Goal: Information Seeking & Learning: Learn about a topic

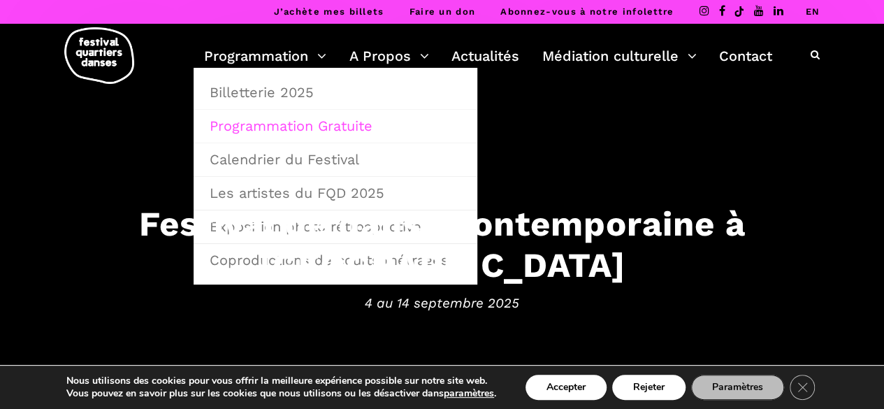
click at [272, 121] on link "Programmation Gratuite" at bounding box center [335, 126] width 268 height 32
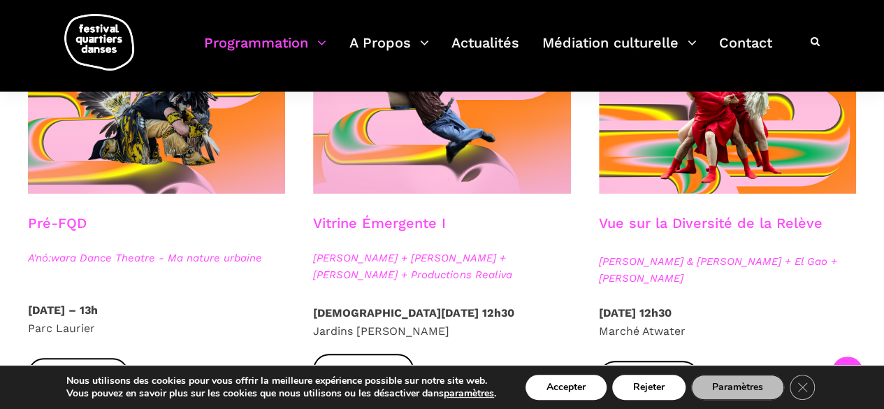
scroll to position [559, 0]
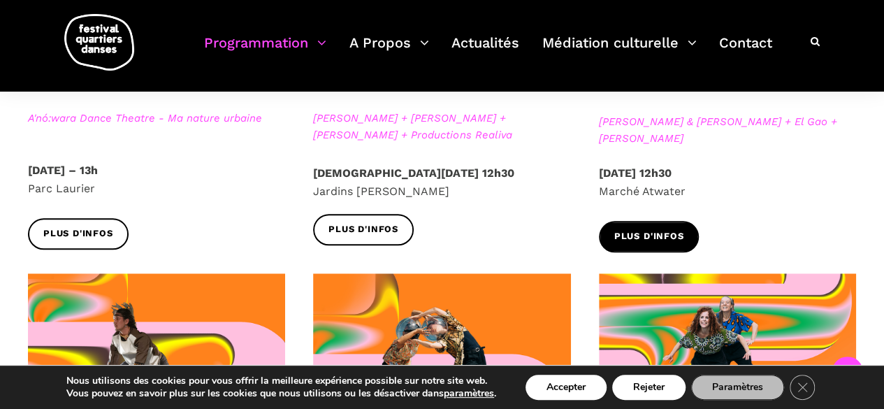
click at [650, 234] on span "Plus d'infos" at bounding box center [649, 236] width 70 height 15
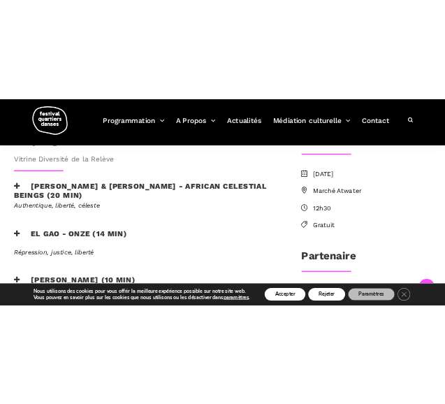
scroll to position [368, 0]
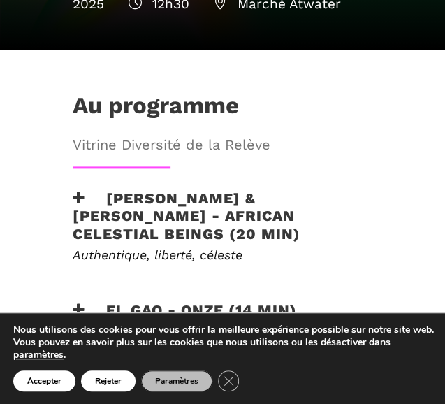
drag, startPoint x: 403, startPoint y: 98, endPoint x: 421, endPoint y: 7, distance: 92.5
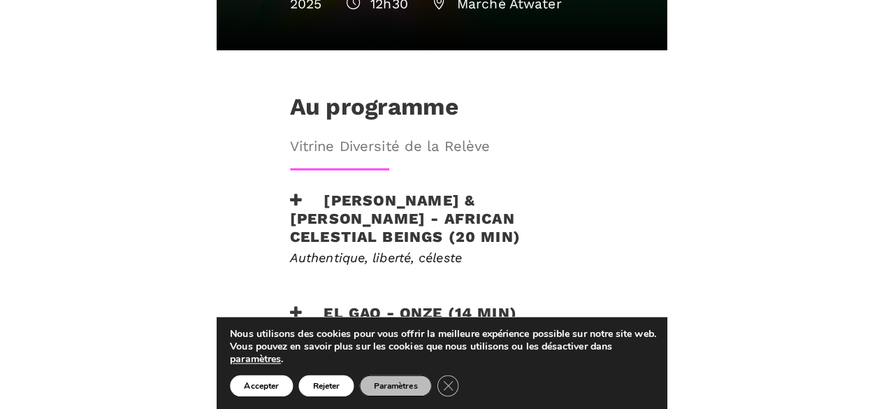
scroll to position [486, 0]
